Goal: Register for event/course

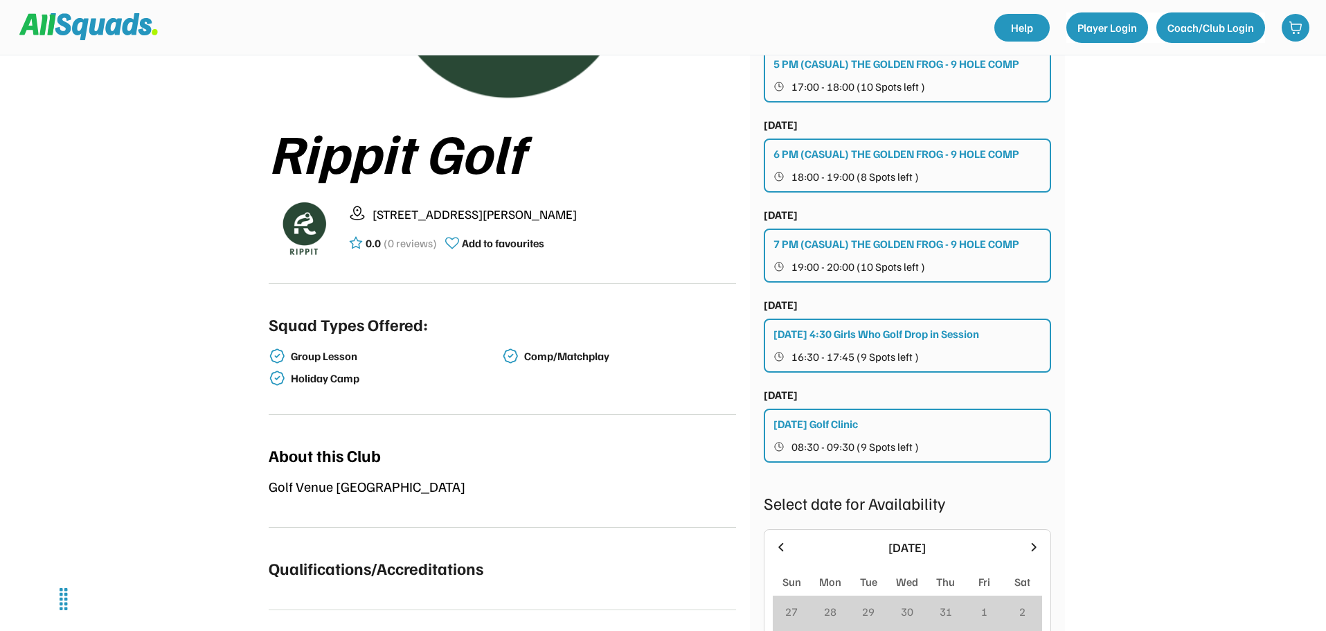
scroll to position [69, 0]
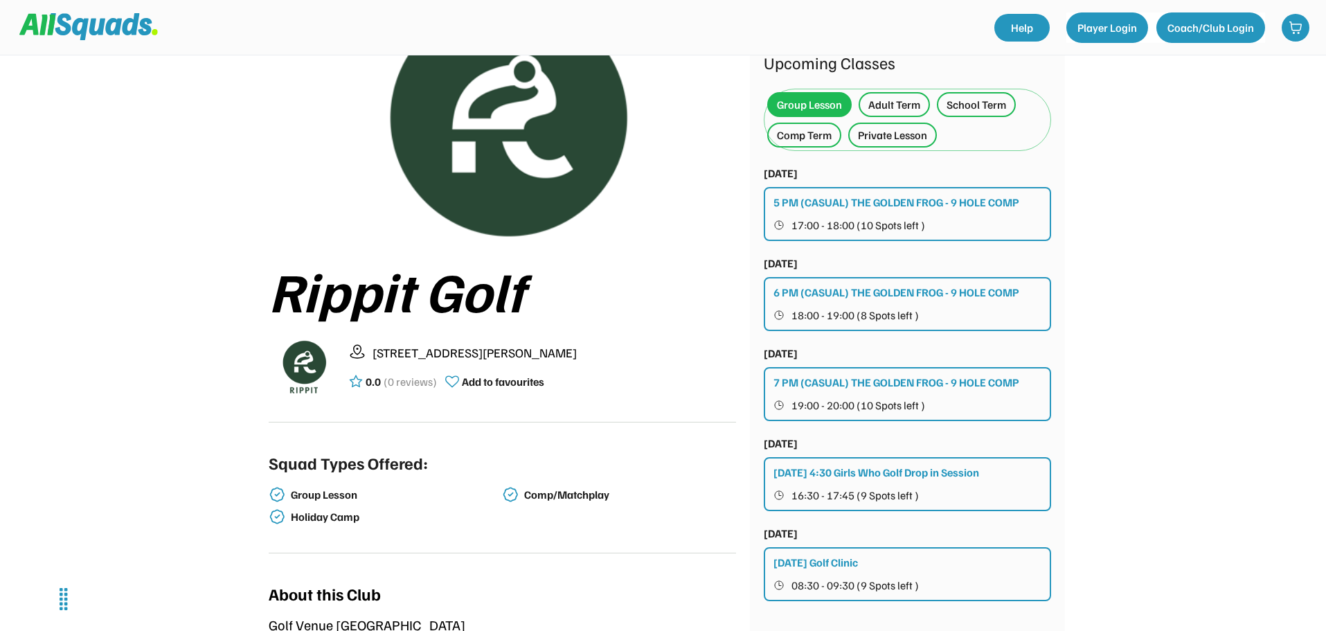
click at [842, 473] on div "Thursday 4:30 Girls Who Golf Drop in Session" at bounding box center [876, 472] width 206 height 17
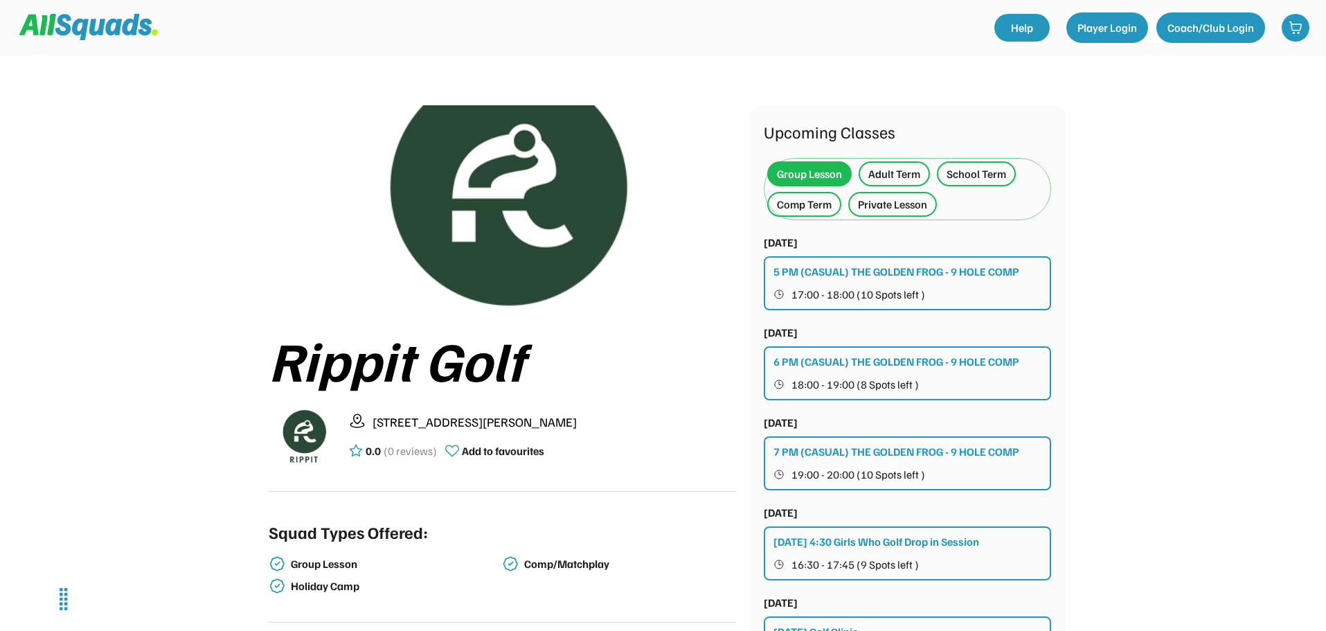
drag, startPoint x: 989, startPoint y: 166, endPoint x: 1238, endPoint y: 307, distance: 285.8
click at [988, 166] on div "School Term" at bounding box center [976, 173] width 60 height 17
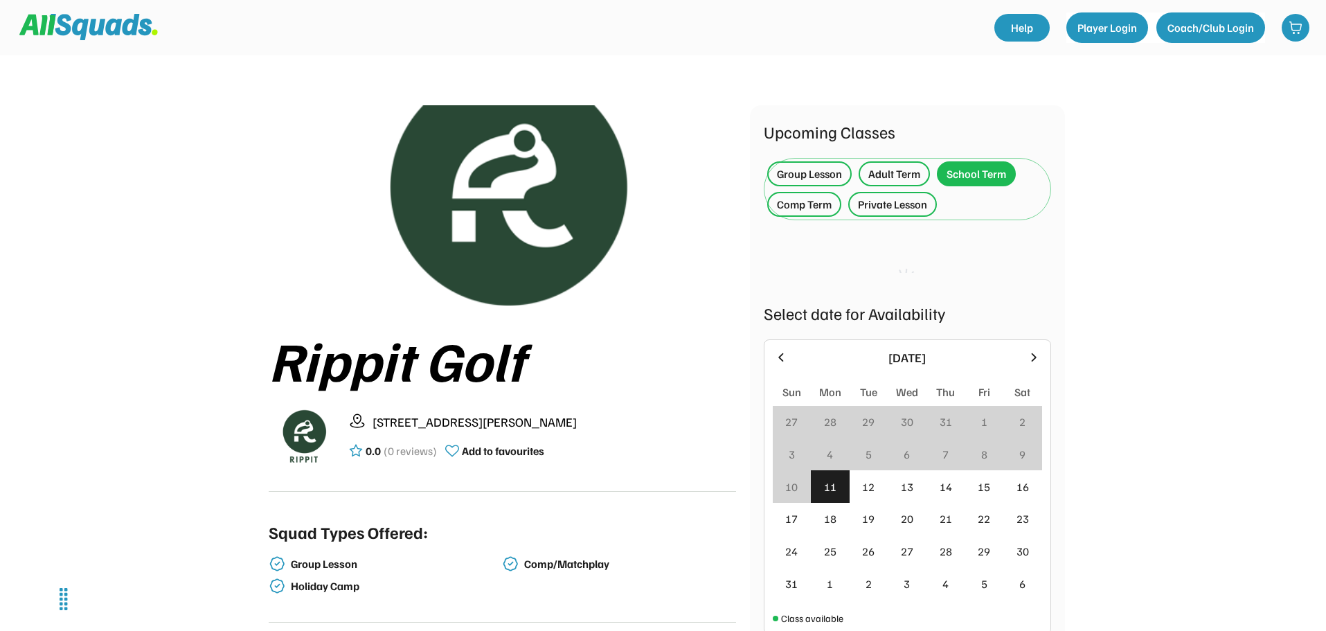
click at [892, 175] on div "Adult Term" at bounding box center [894, 173] width 52 height 17
click at [898, 203] on div "Private Lesson" at bounding box center [892, 204] width 69 height 17
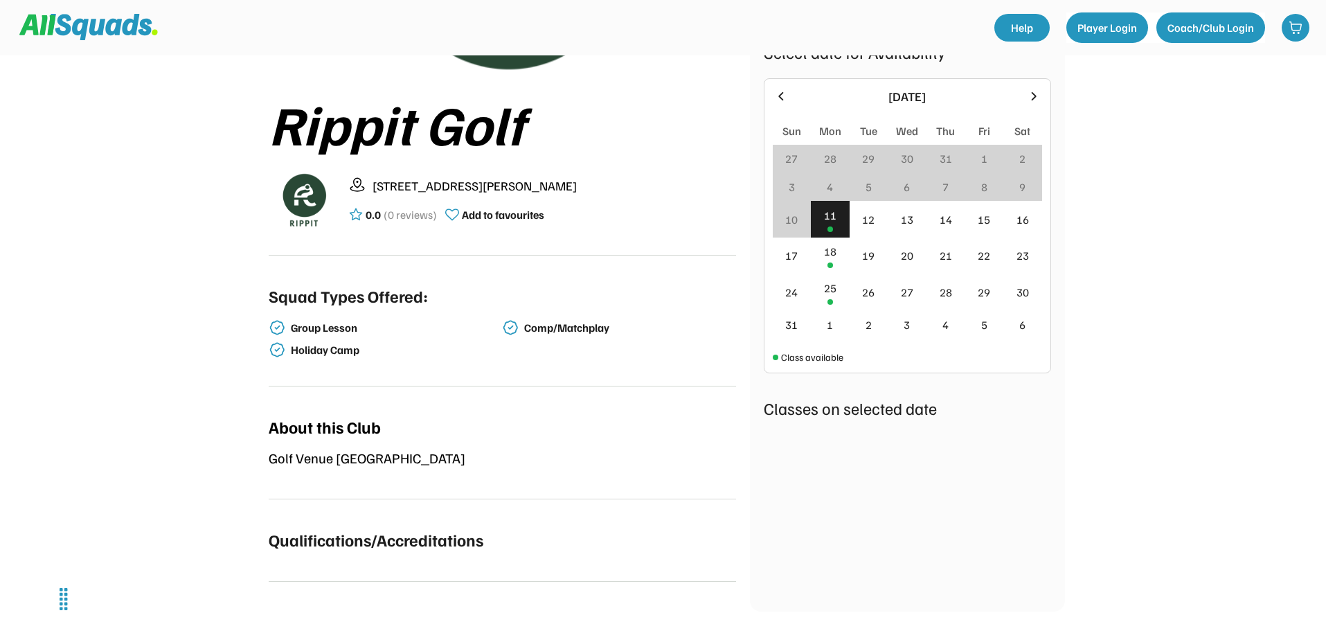
scroll to position [346, 0]
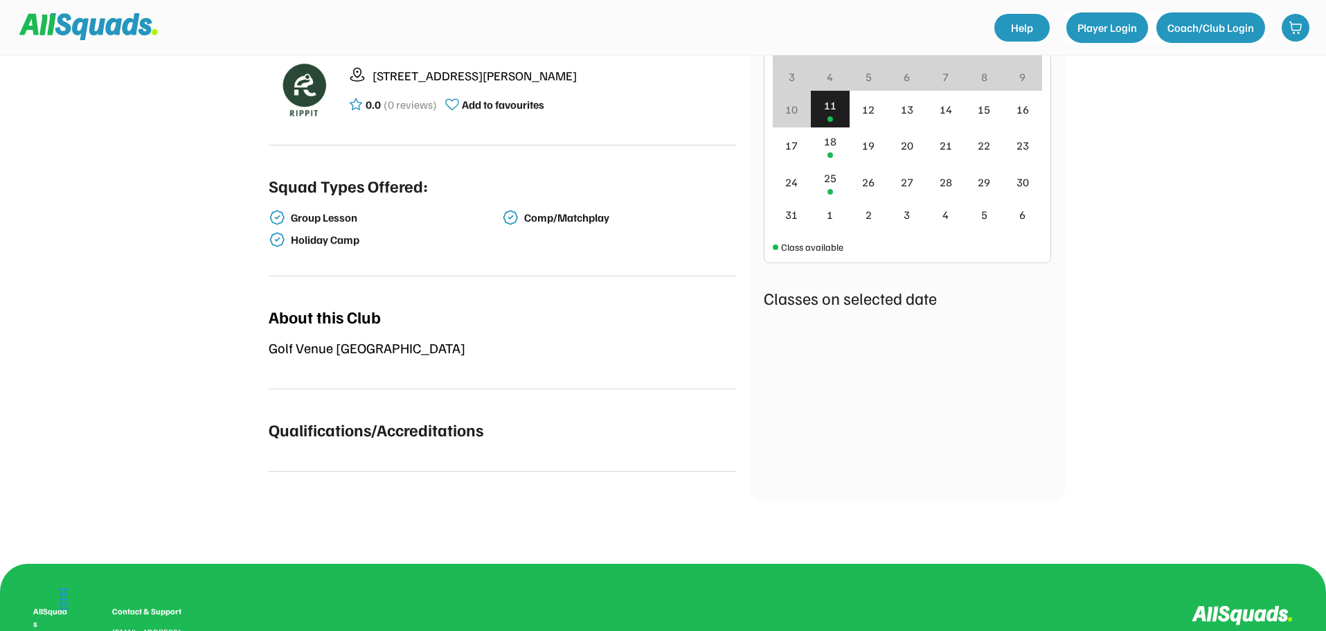
click at [831, 152] on div at bounding box center [830, 155] width 6 height 6
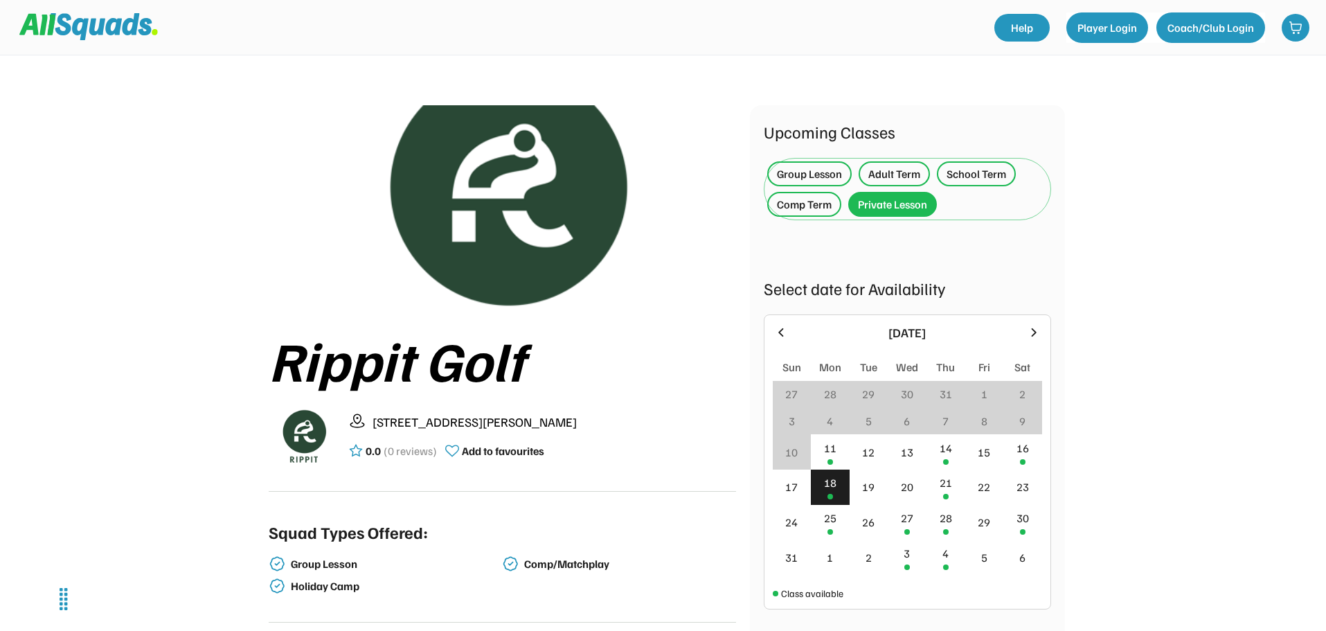
scroll to position [207, 0]
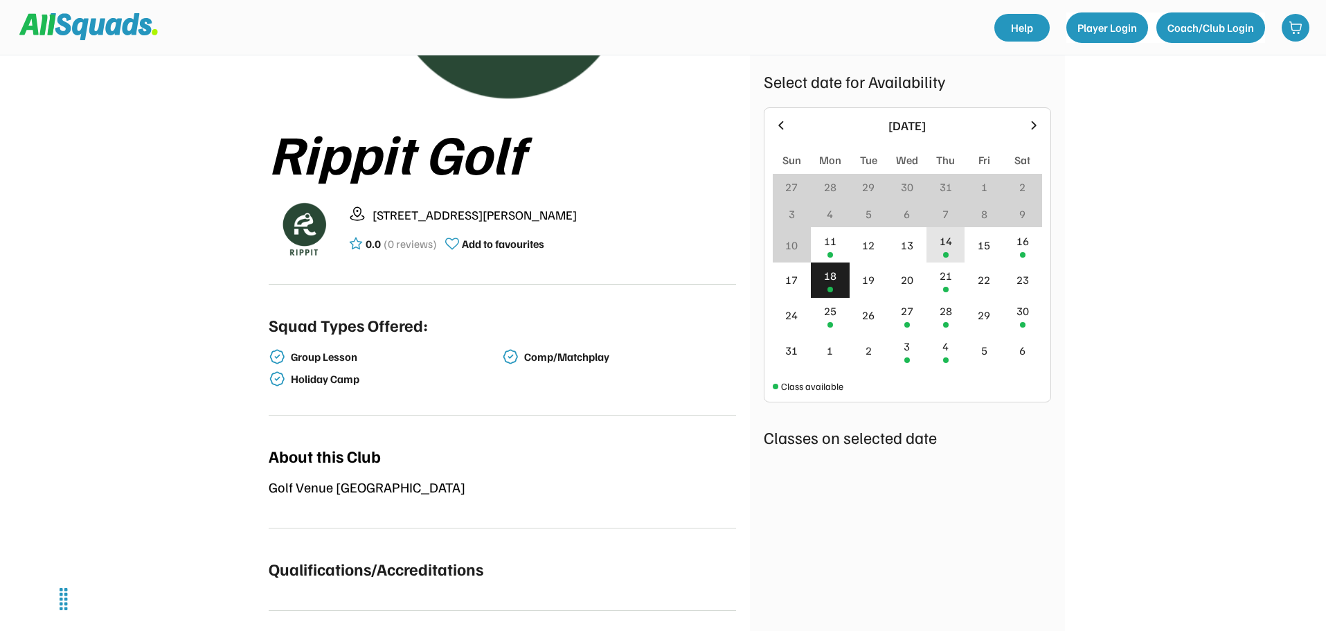
click at [949, 248] on div "14" at bounding box center [945, 241] width 12 height 17
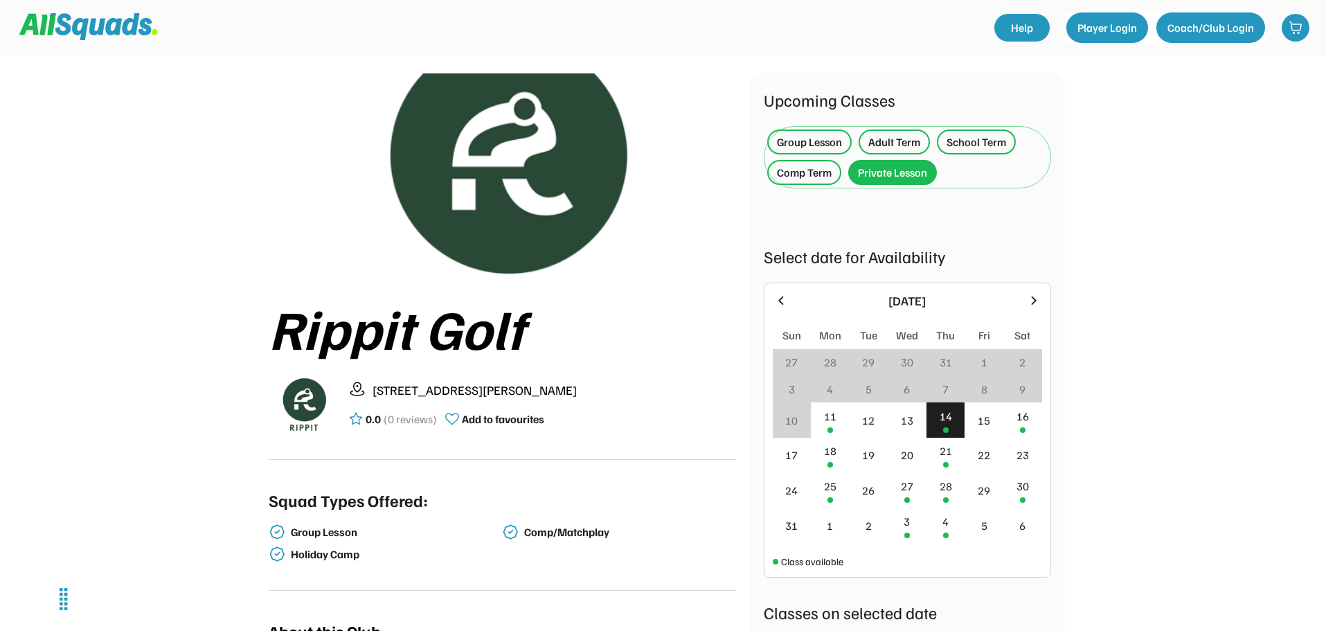
scroll to position [0, 0]
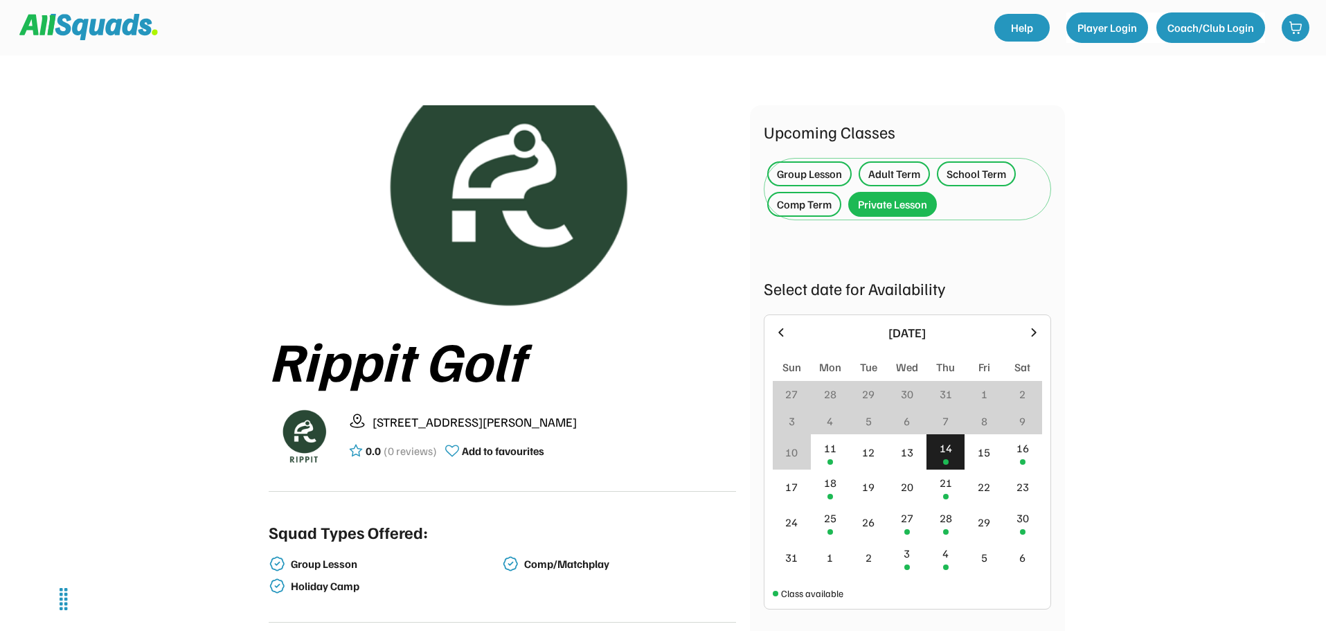
click at [808, 170] on div "Group Lesson" at bounding box center [809, 173] width 65 height 17
